Goal: Task Accomplishment & Management: Use online tool/utility

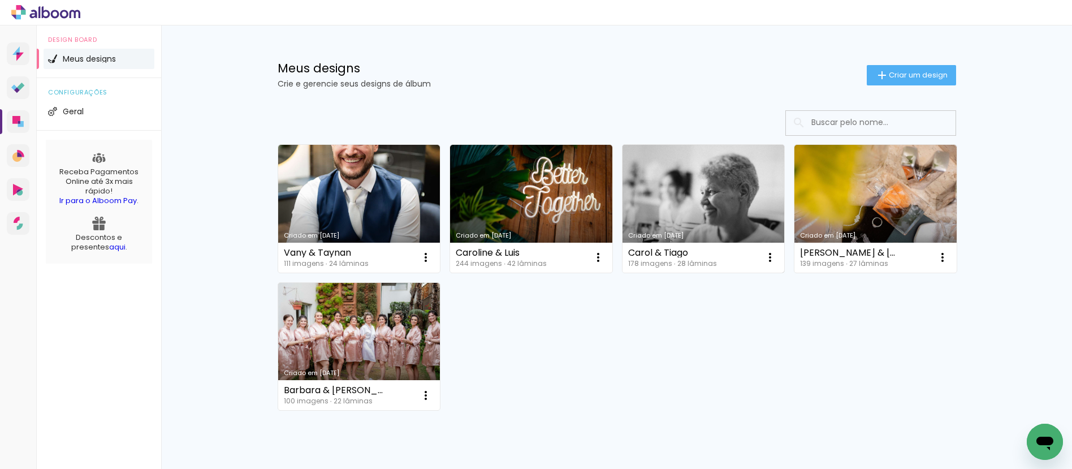
click at [687, 162] on link "Criado em [DATE]" at bounding box center [703, 209] width 162 height 128
